Goal: Information Seeking & Learning: Check status

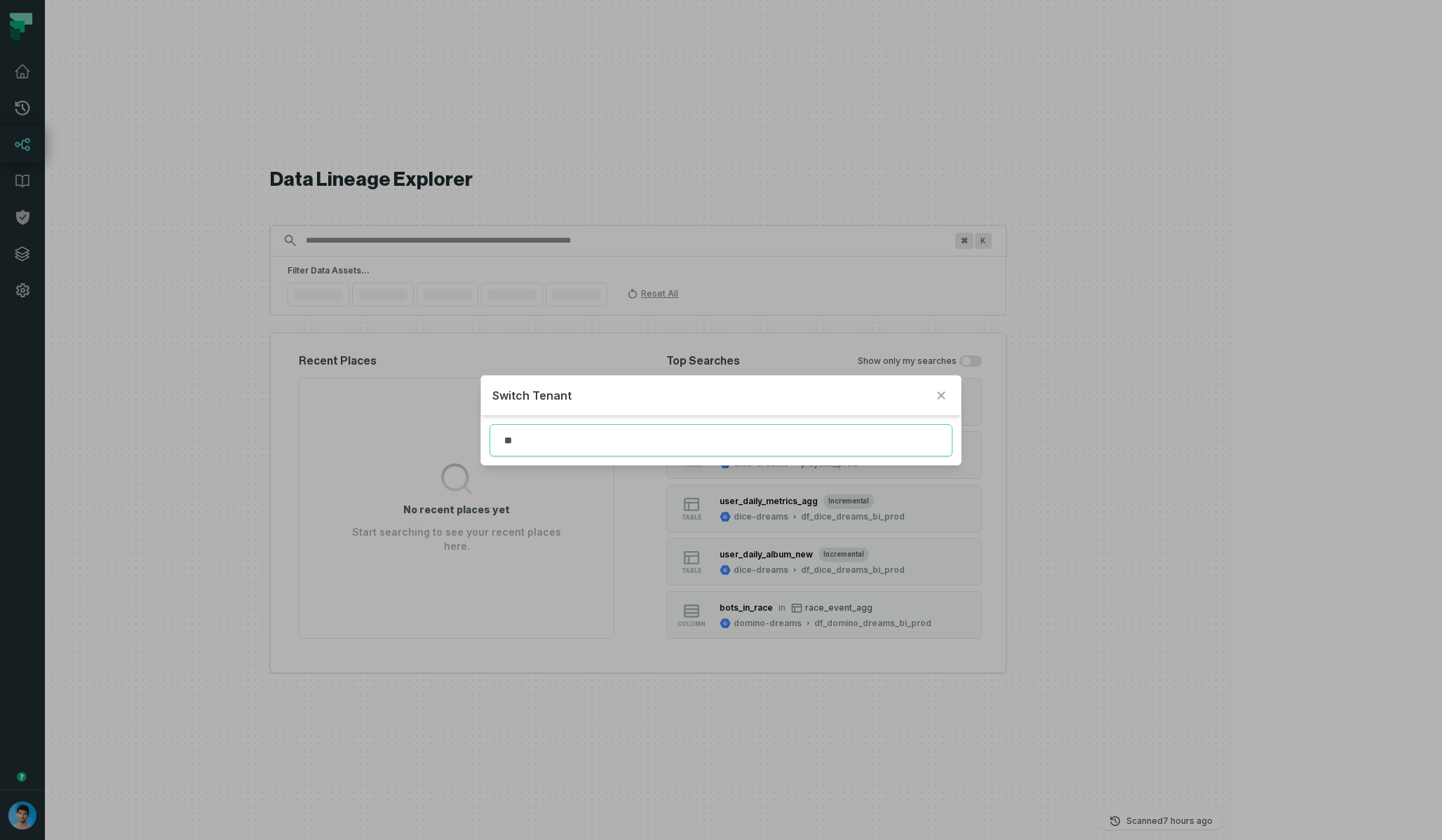
type input "*"
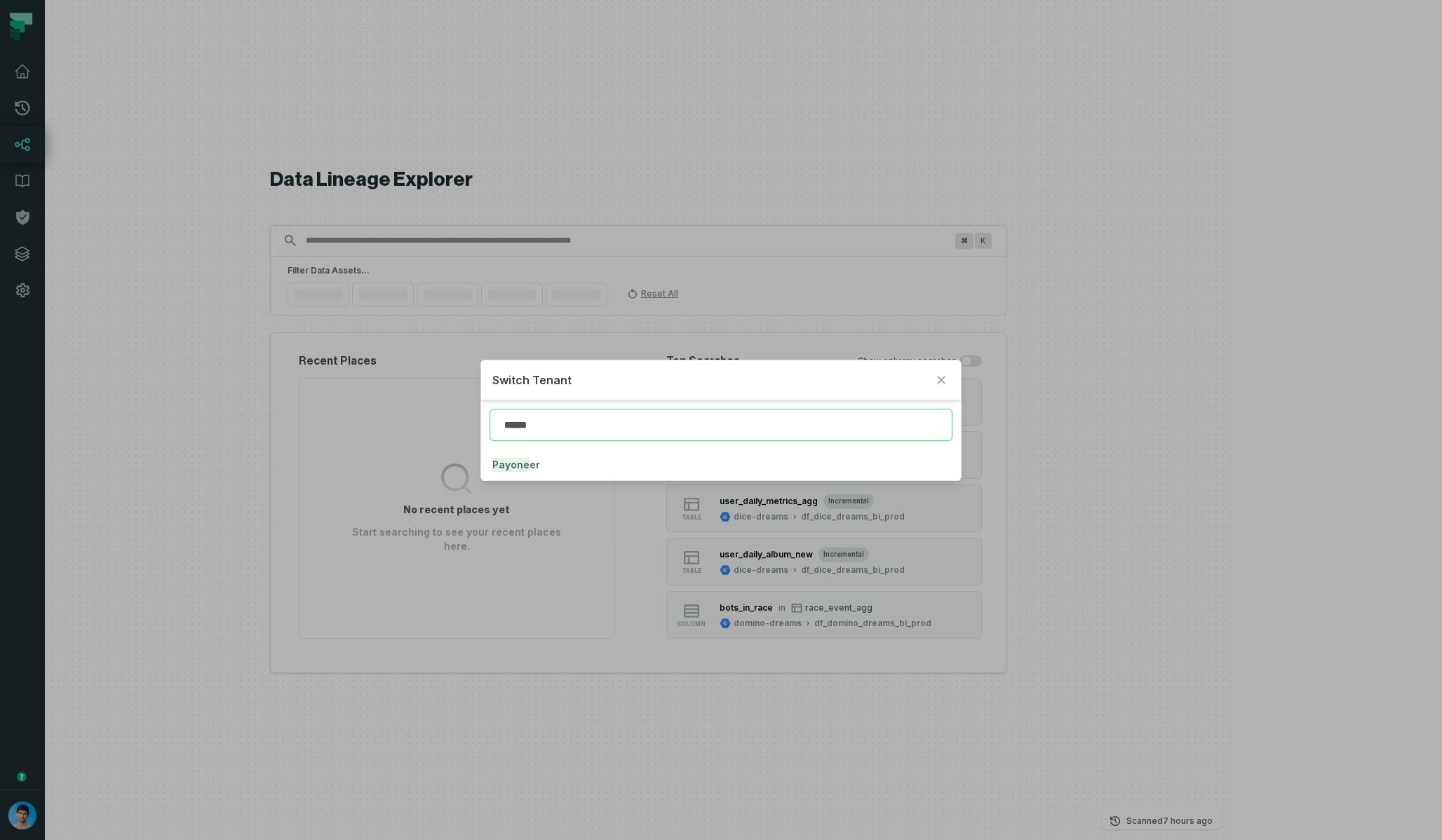
type input "******"
click button "Payone er" at bounding box center [721, 465] width 479 height 31
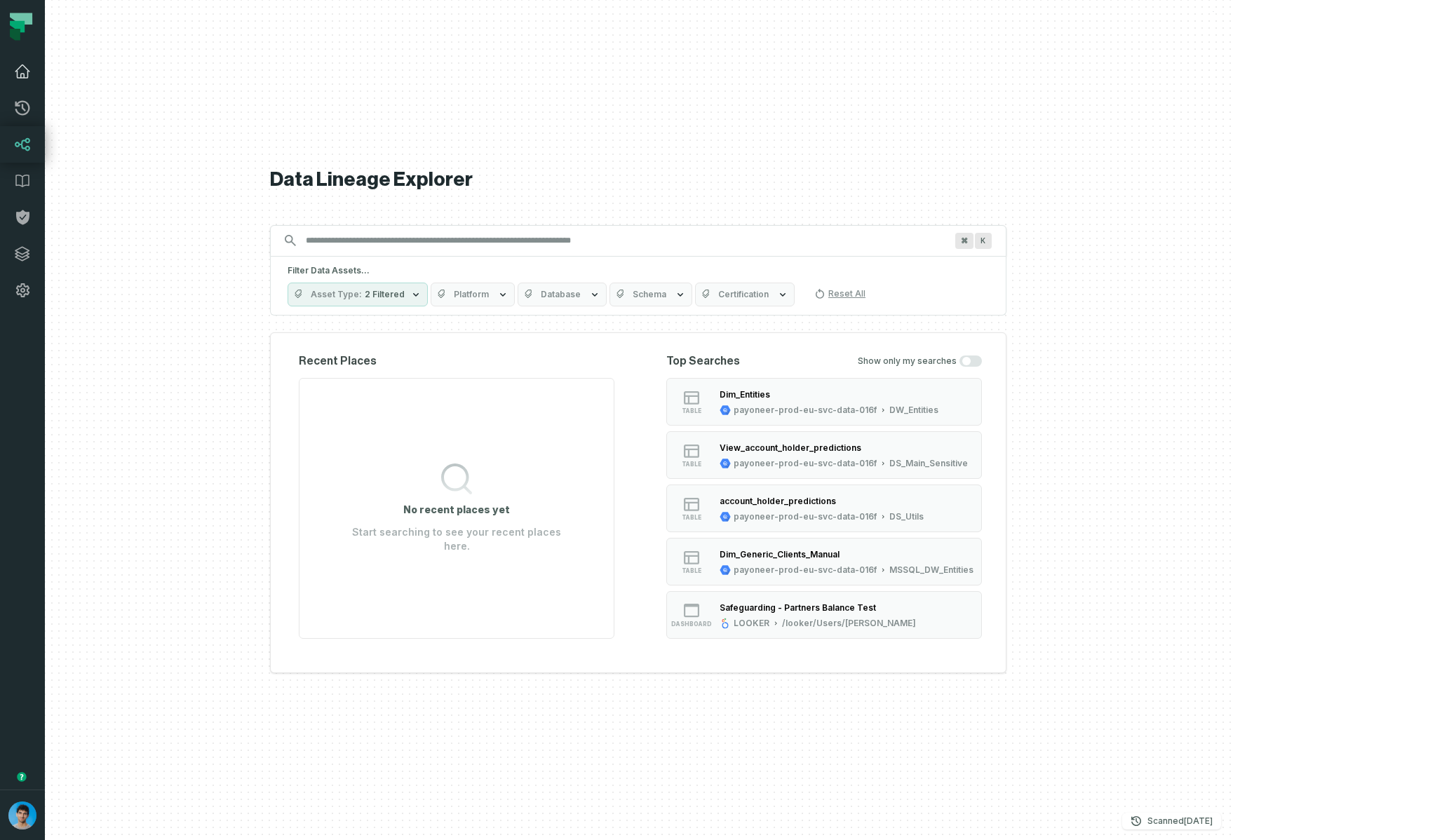
click at [26, 70] on icon at bounding box center [22, 72] width 17 height 17
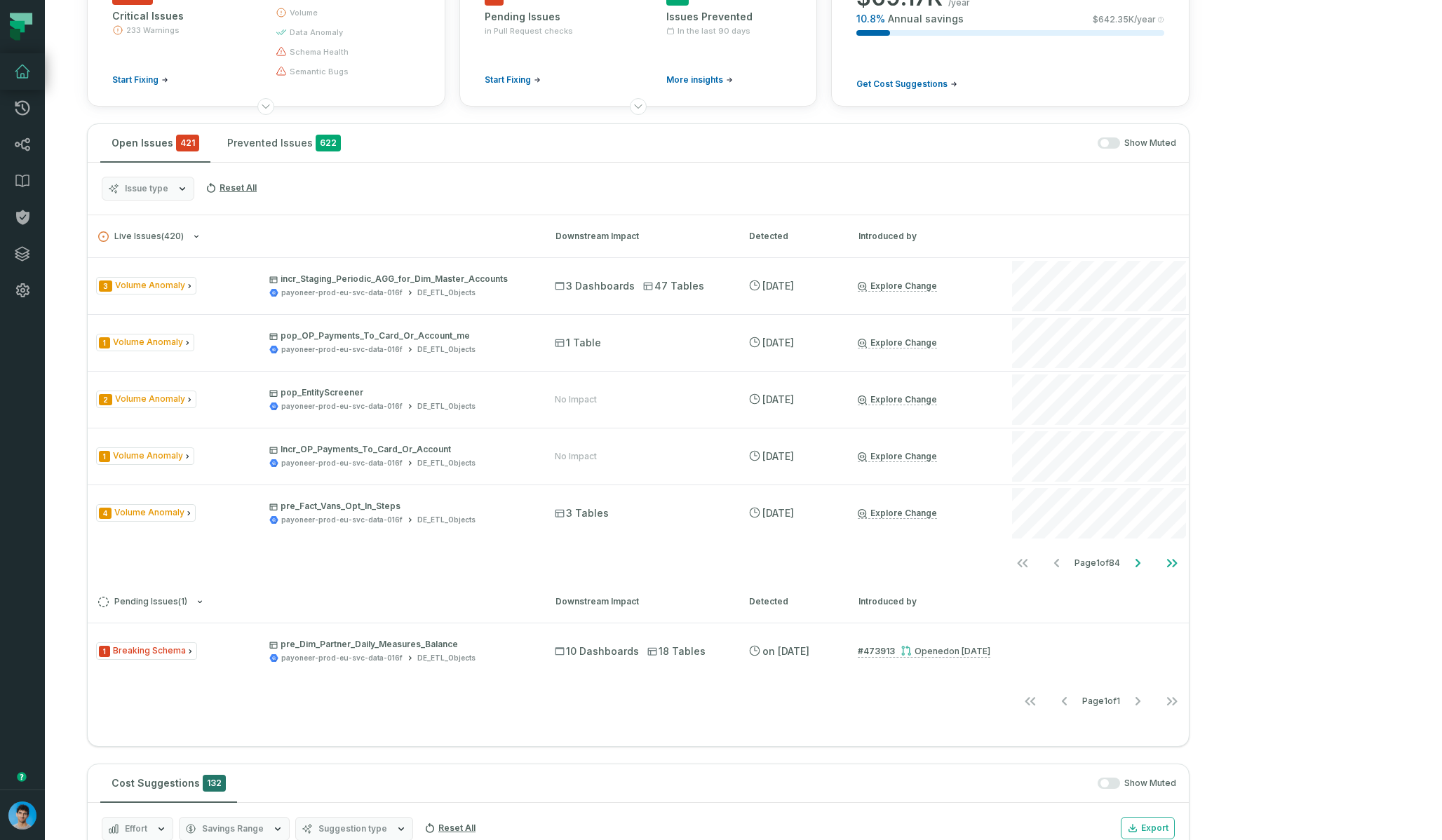
scroll to position [158, 0]
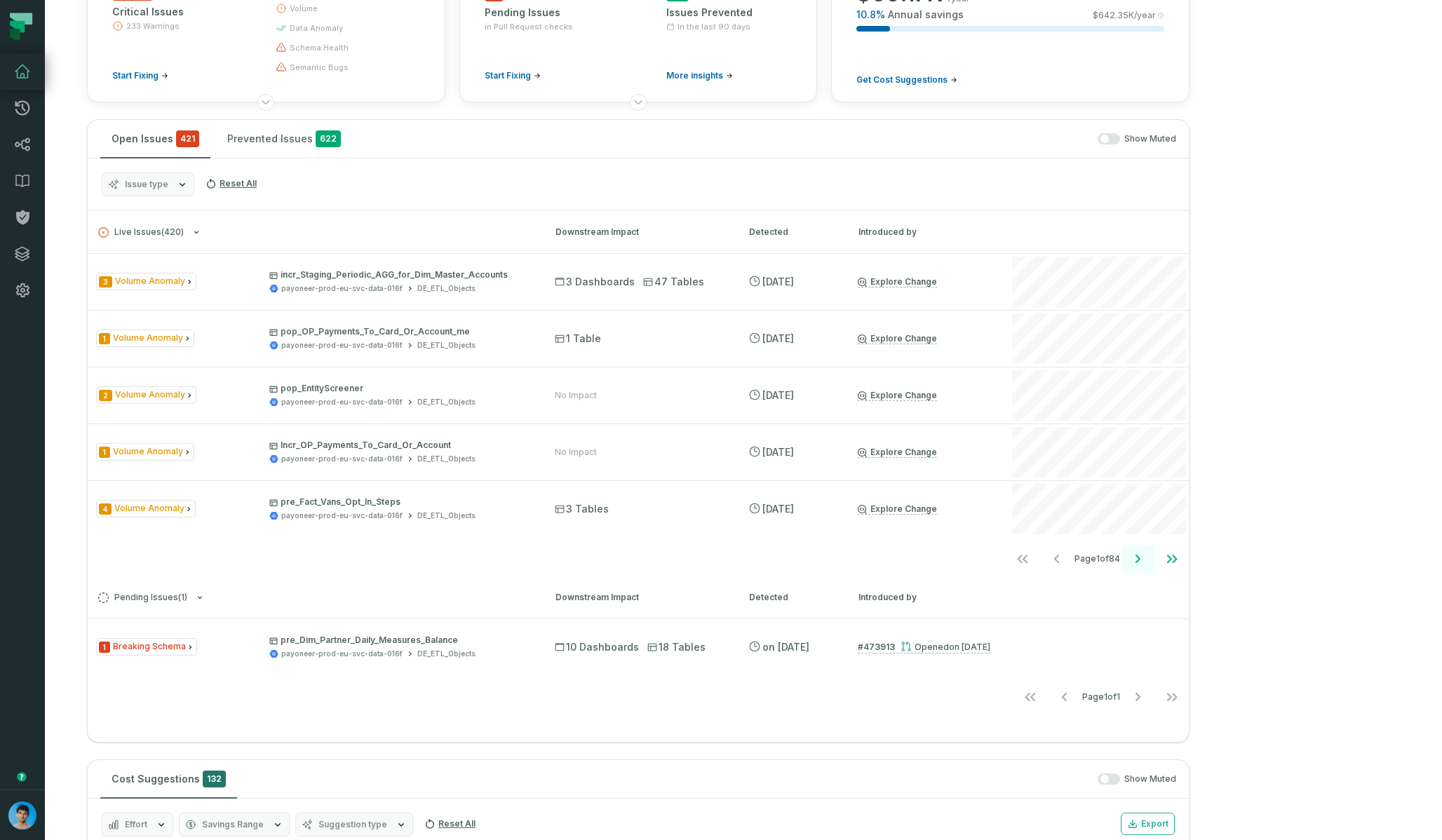
click at [1146, 559] on icon "Go to next page" at bounding box center [1138, 558] width 17 height 17
click at [266, 142] on button "Prevented Issues 622" at bounding box center [284, 139] width 136 height 38
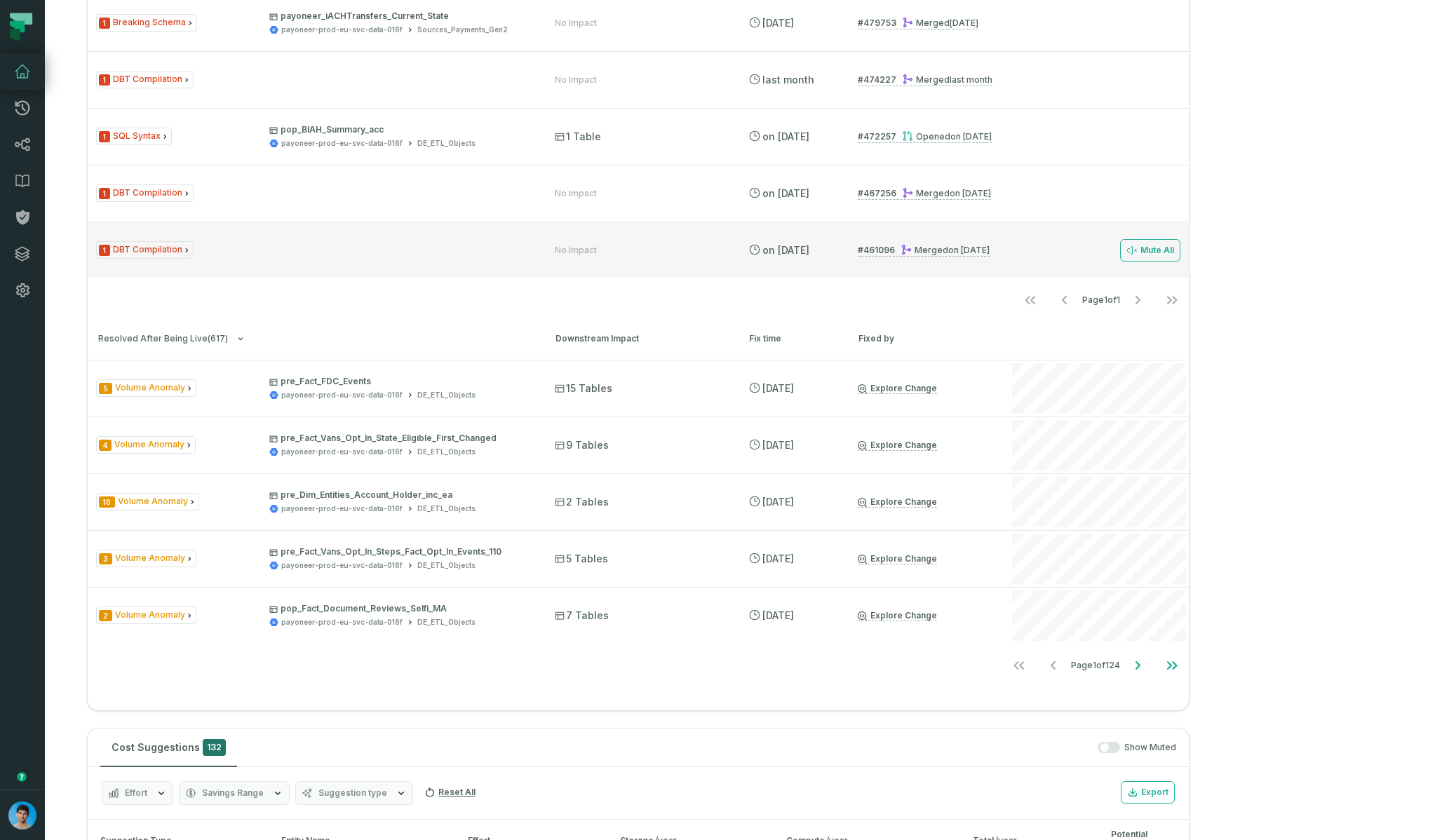
scroll to position [431, 0]
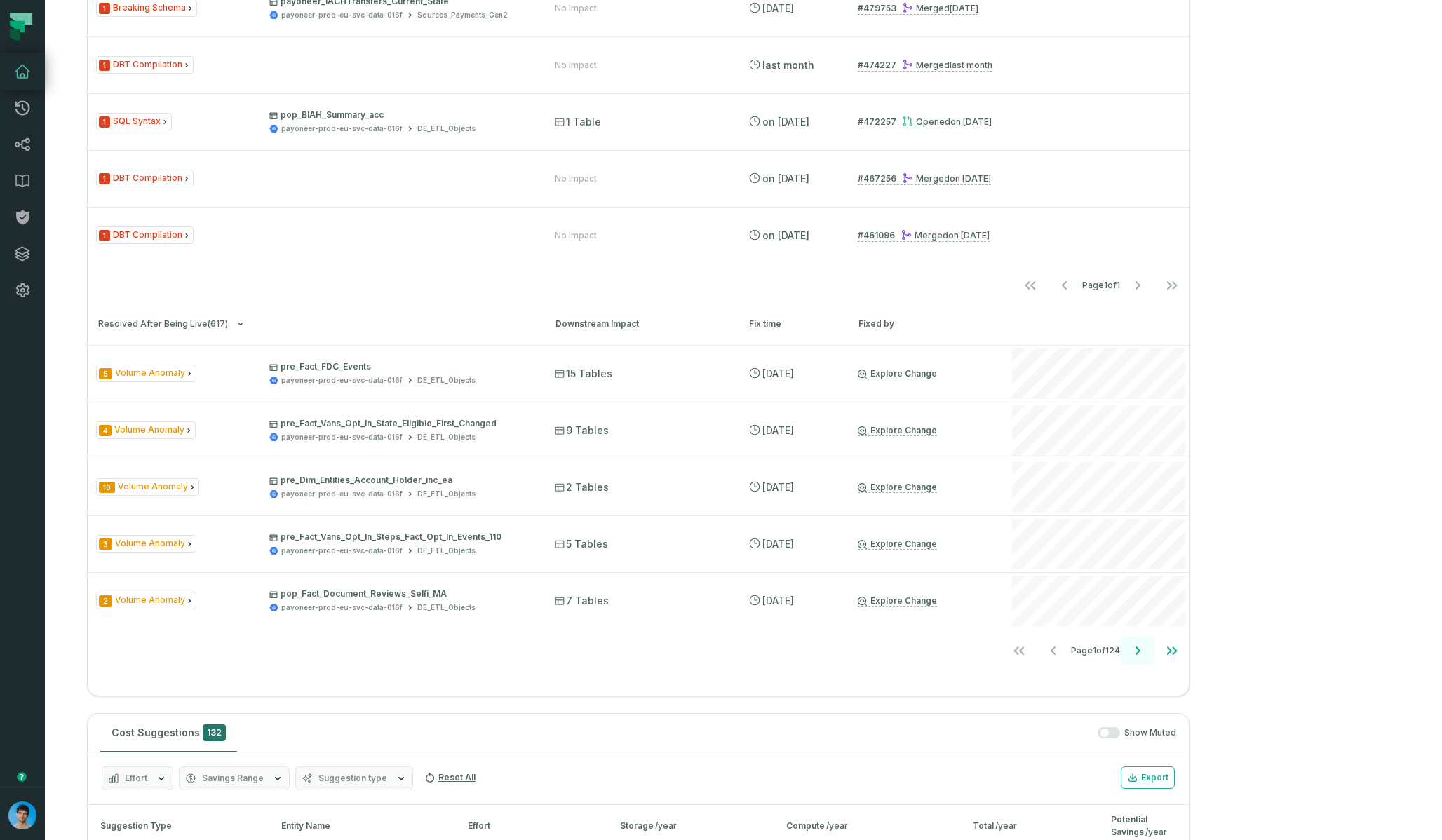
click at [1146, 652] on icon "Go to next page" at bounding box center [1138, 651] width 17 height 17
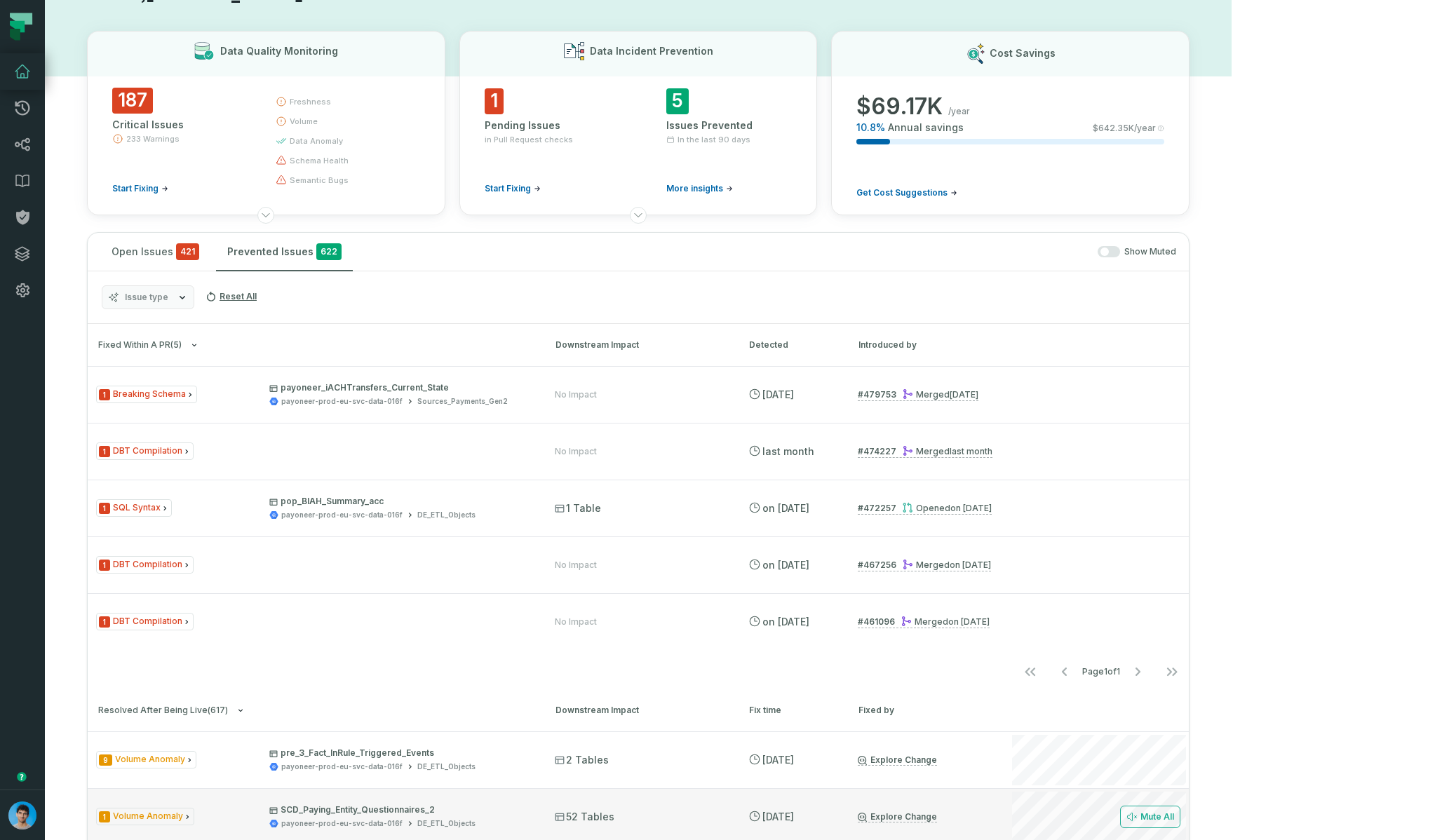
scroll to position [46, 0]
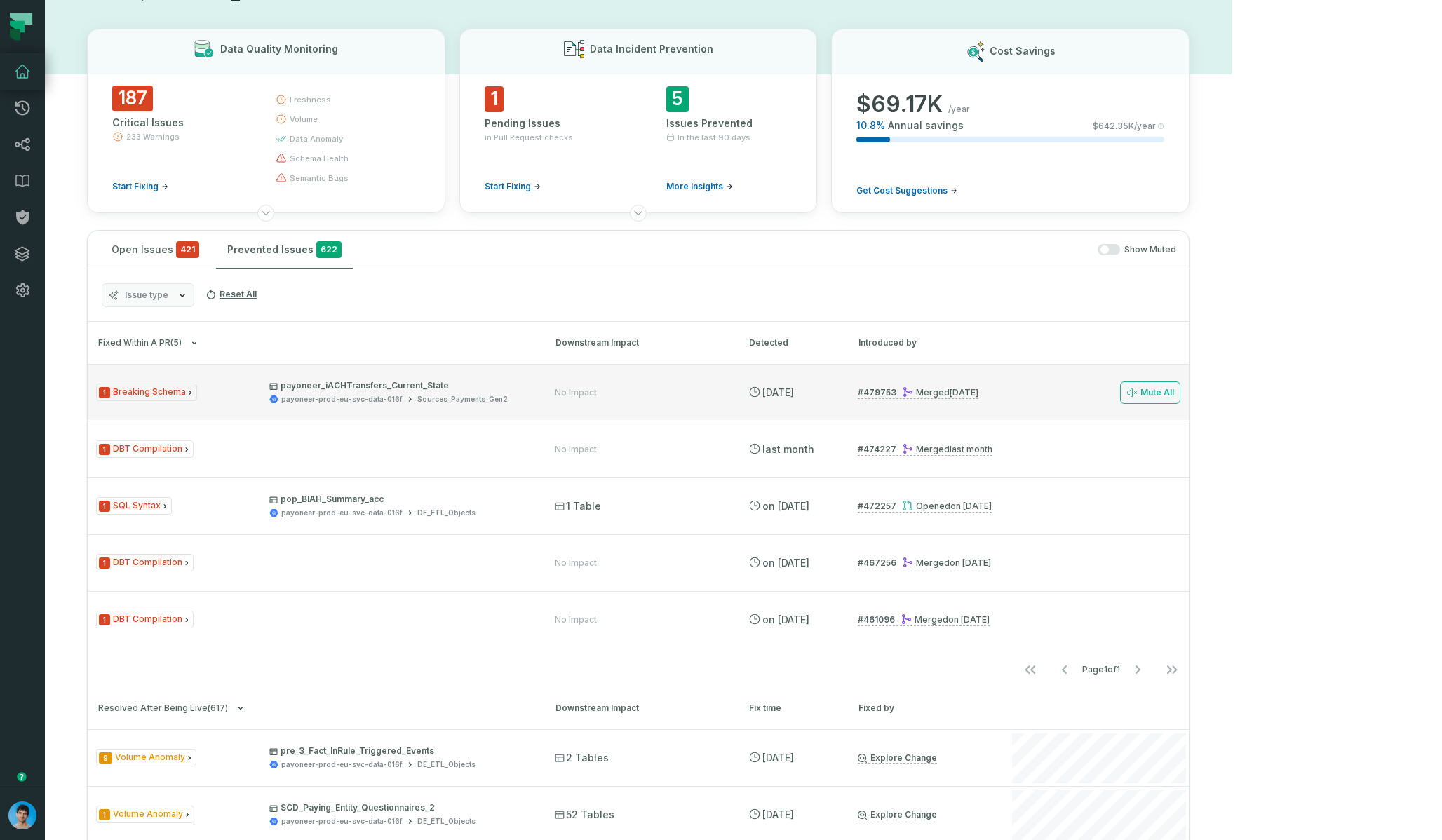
click at [258, 387] on div "1 Breaking Schema payoneer_iACHTransfers_Current_State payoneer-prod-eu-svc-dat…" at bounding box center [312, 392] width 434 height 24
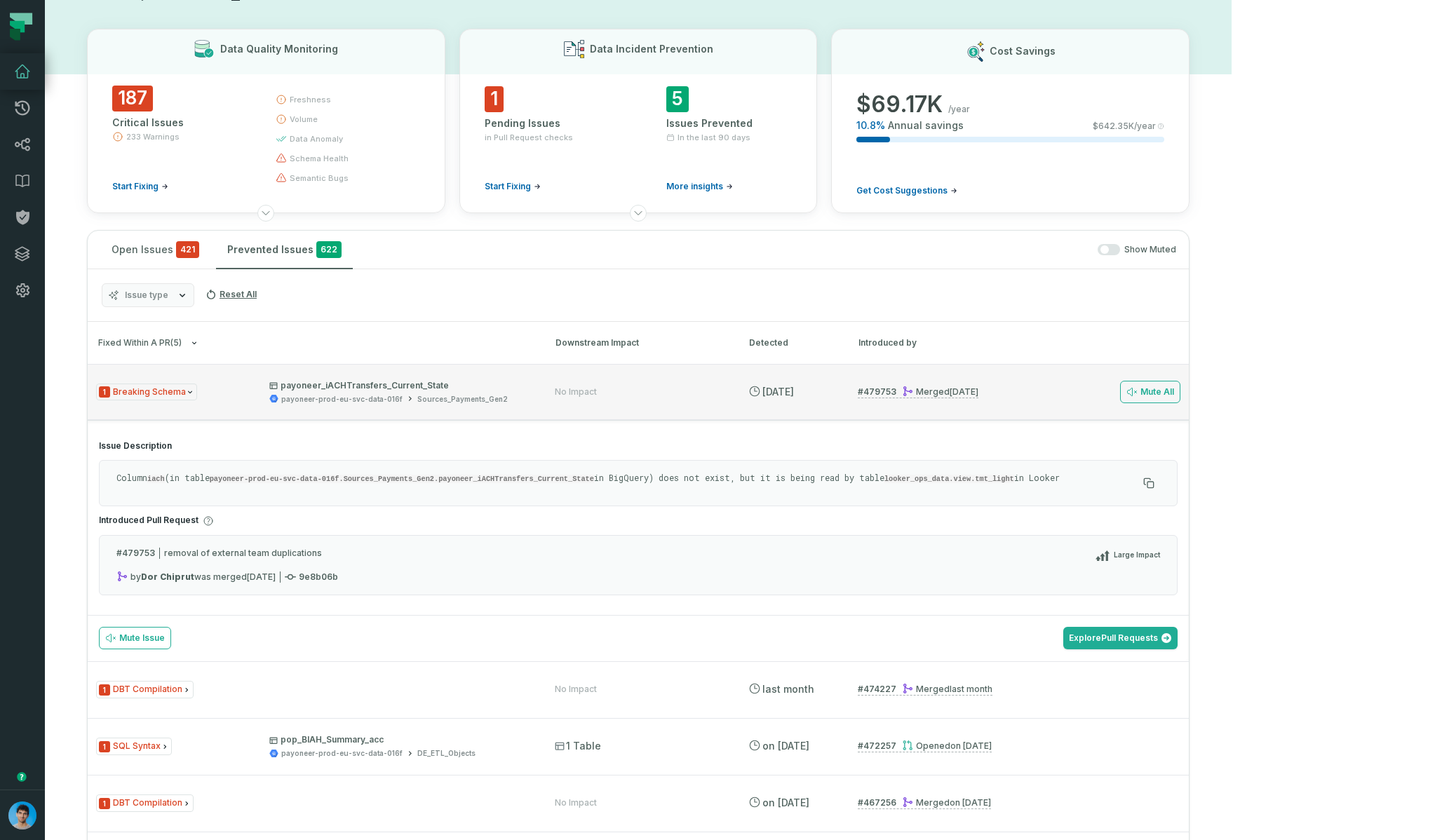
click at [258, 387] on div "1 Breaking Schema payoneer_iACHTransfers_Current_State payoneer-prod-eu-svc-dat…" at bounding box center [312, 392] width 434 height 24
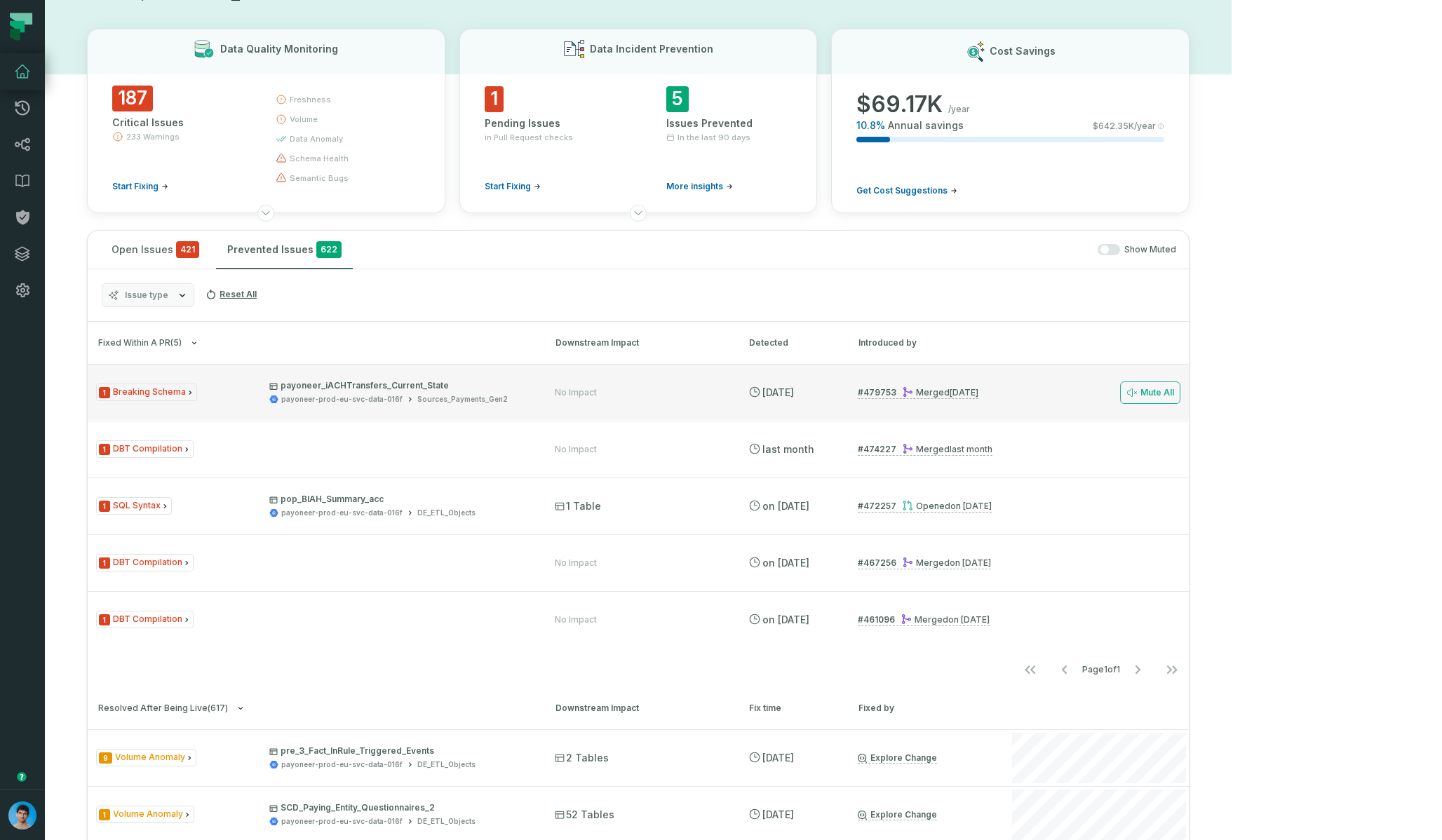
click at [258, 398] on div "1 Breaking Schema payoneer_iACHTransfers_Current_State payoneer-prod-eu-svc-dat…" at bounding box center [312, 392] width 434 height 24
